Goal: Task Accomplishment & Management: Complete application form

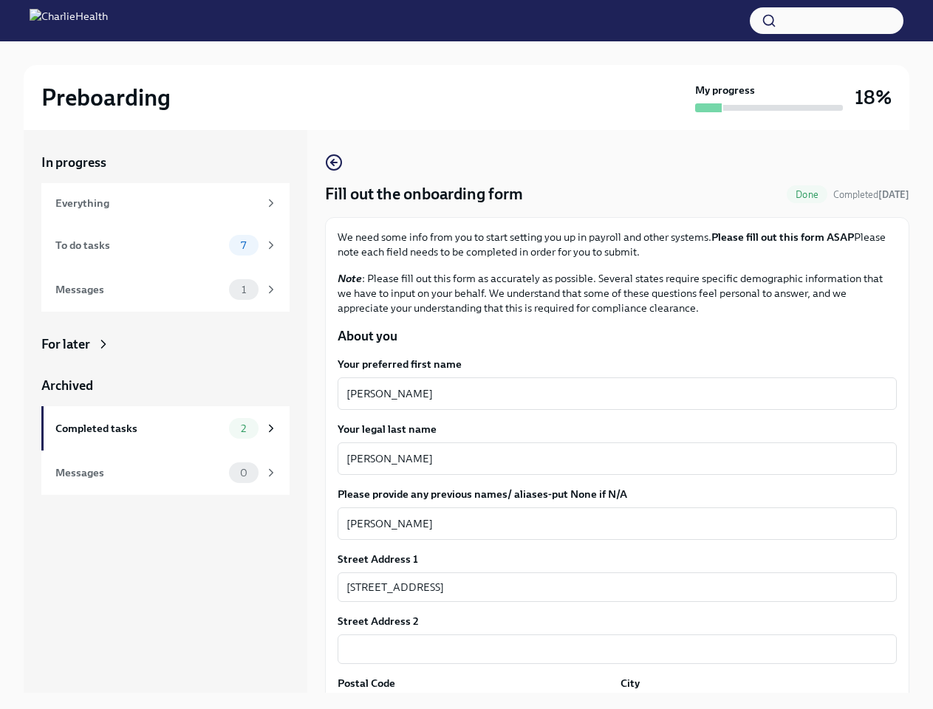
click at [827, 21] on button "button" at bounding box center [827, 20] width 154 height 27
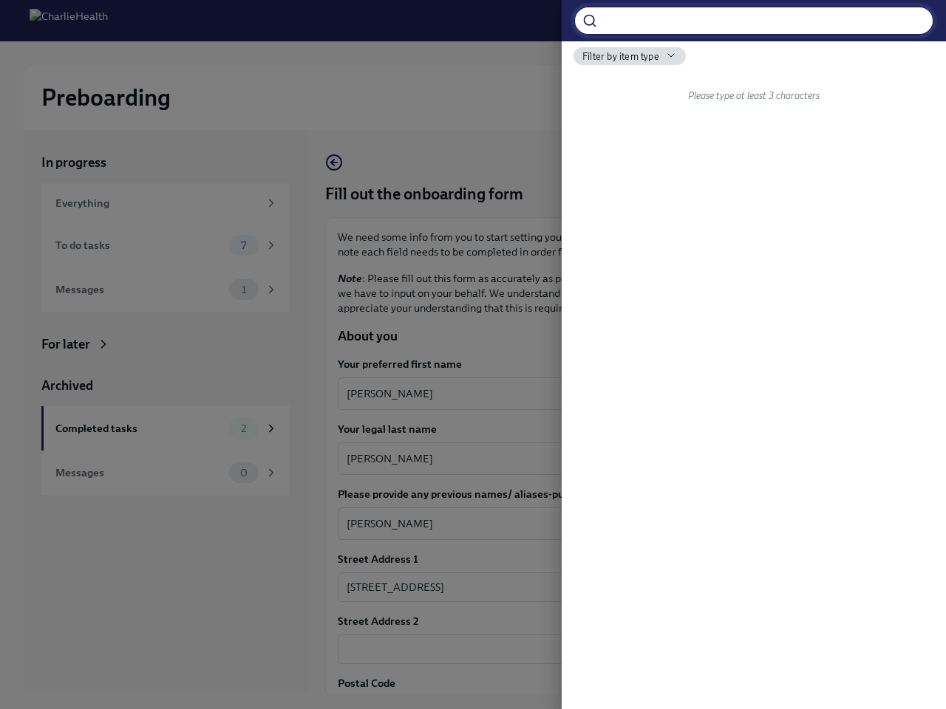
click at [611, 394] on div at bounding box center [473, 354] width 946 height 709
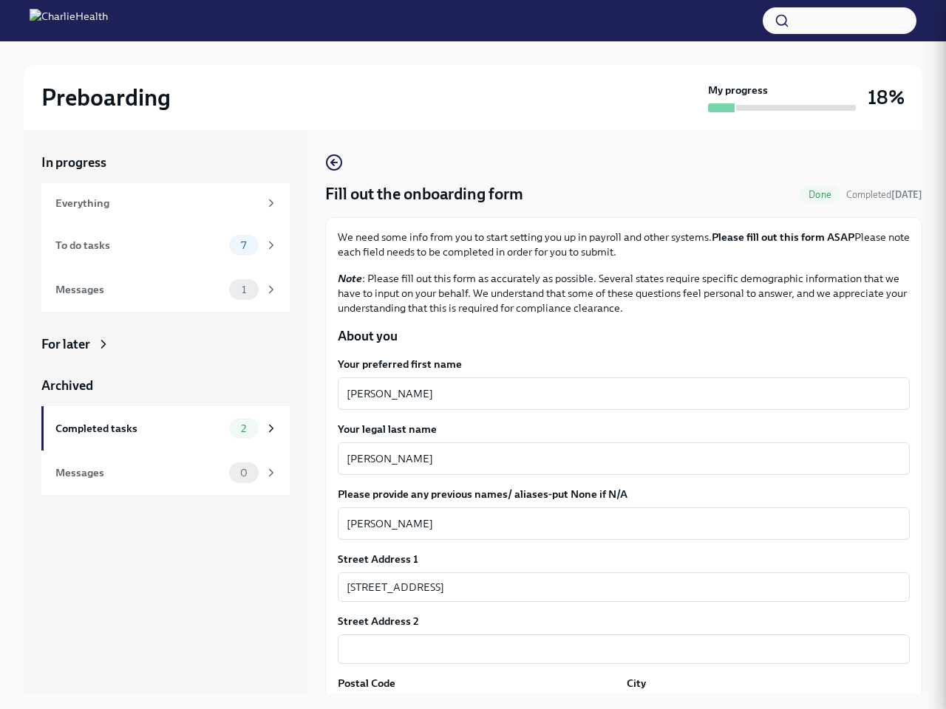
click at [611, 459] on textarea "[PERSON_NAME]" at bounding box center [624, 459] width 554 height 18
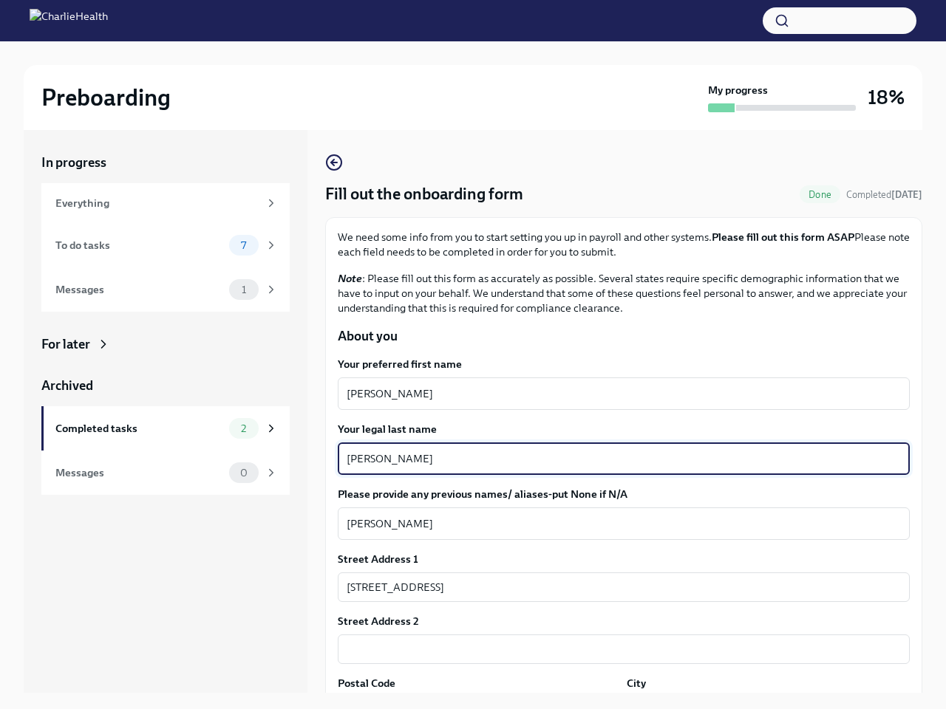
click at [611, 524] on textarea "[PERSON_NAME]" at bounding box center [624, 524] width 554 height 18
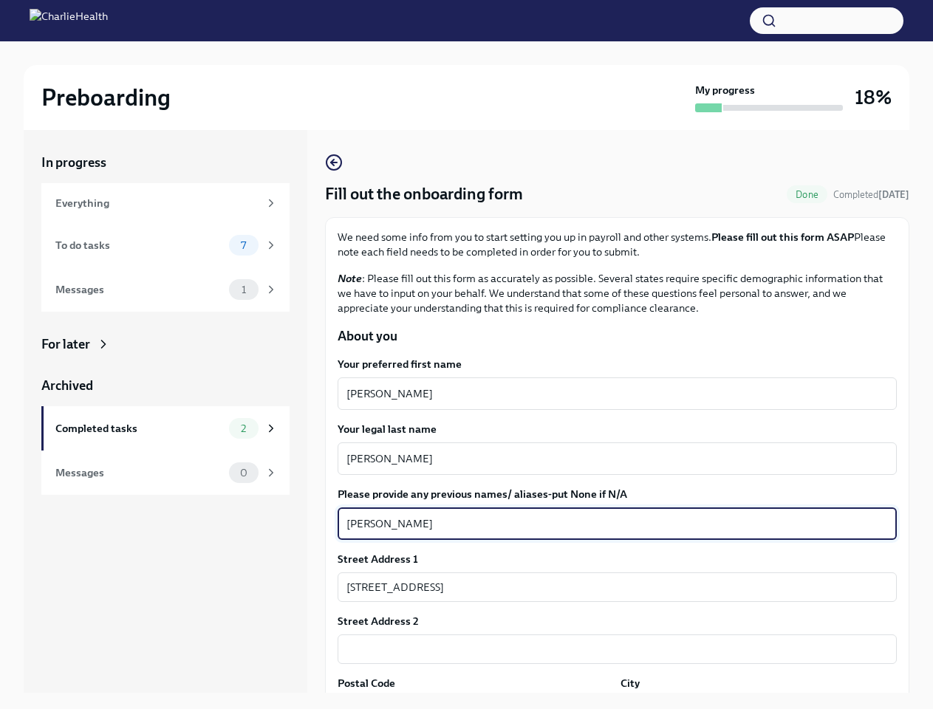
click at [611, 587] on input "[STREET_ADDRESS]" at bounding box center [617, 588] width 559 height 30
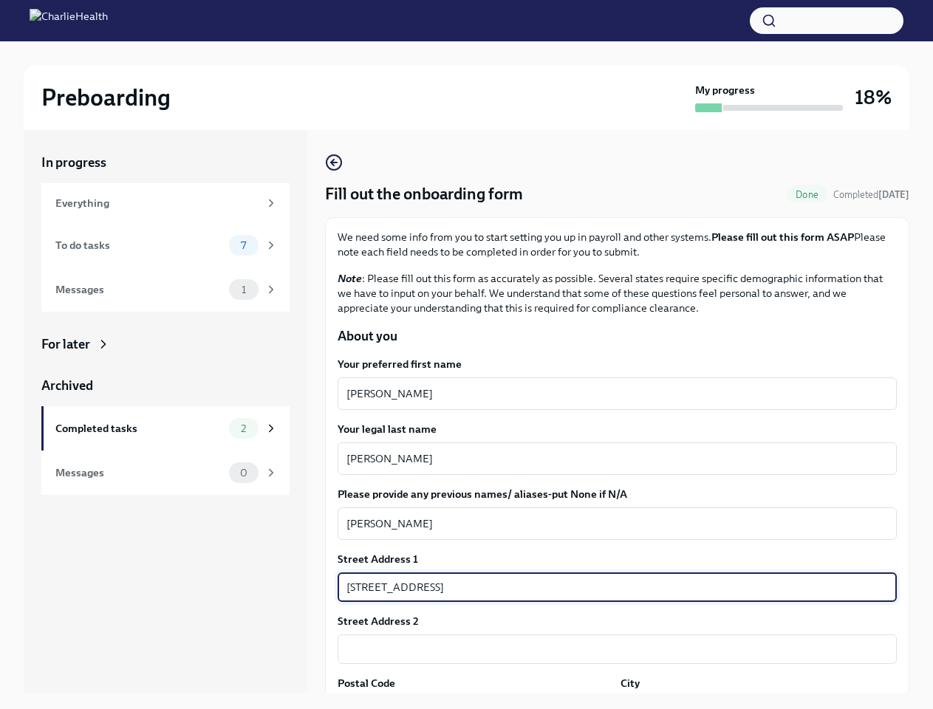
click at [611, 650] on input "text" at bounding box center [617, 650] width 559 height 30
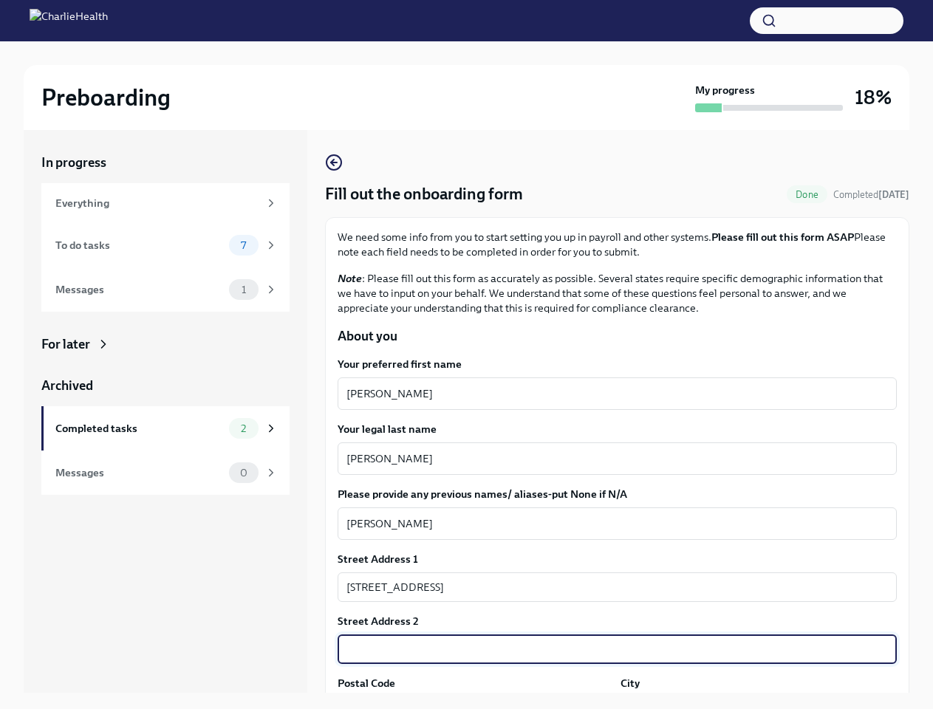
click at [473, 703] on div "In progress Everything To do tasks 7 Messages 1 For later Archived Completed ta…" at bounding box center [467, 423] width 886 height 587
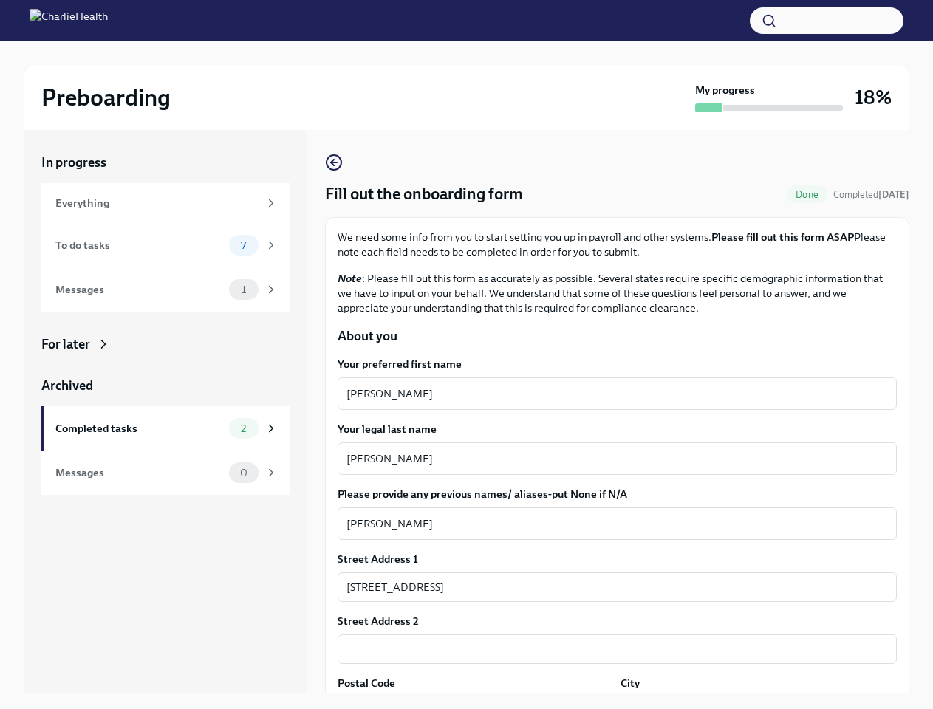
click at [749, 703] on div "In progress Everything To do tasks 7 Messages 1 For later Archived Completed ta…" at bounding box center [467, 423] width 886 height 587
